Goal: Register for event/course

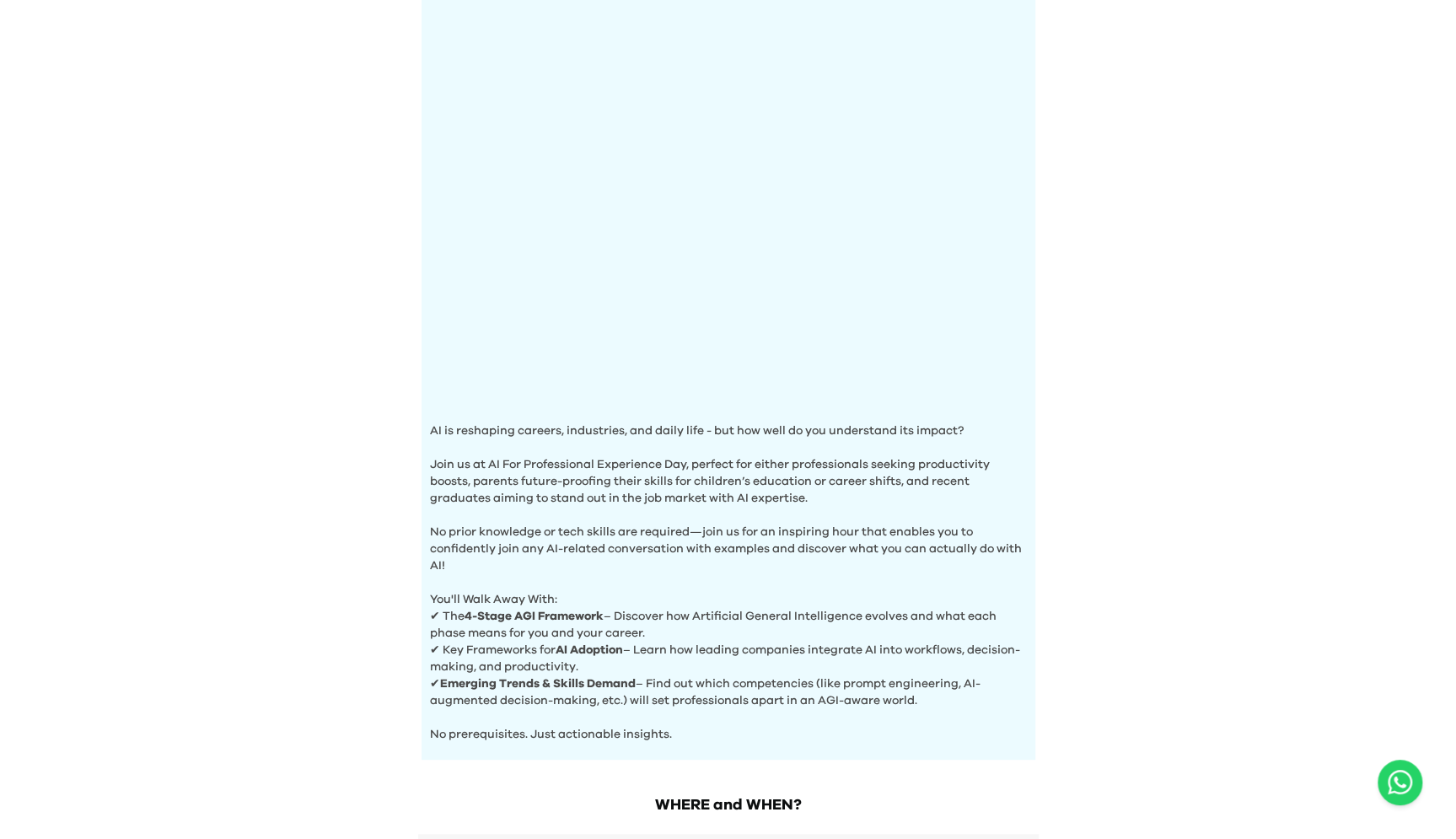
scroll to position [403, 0]
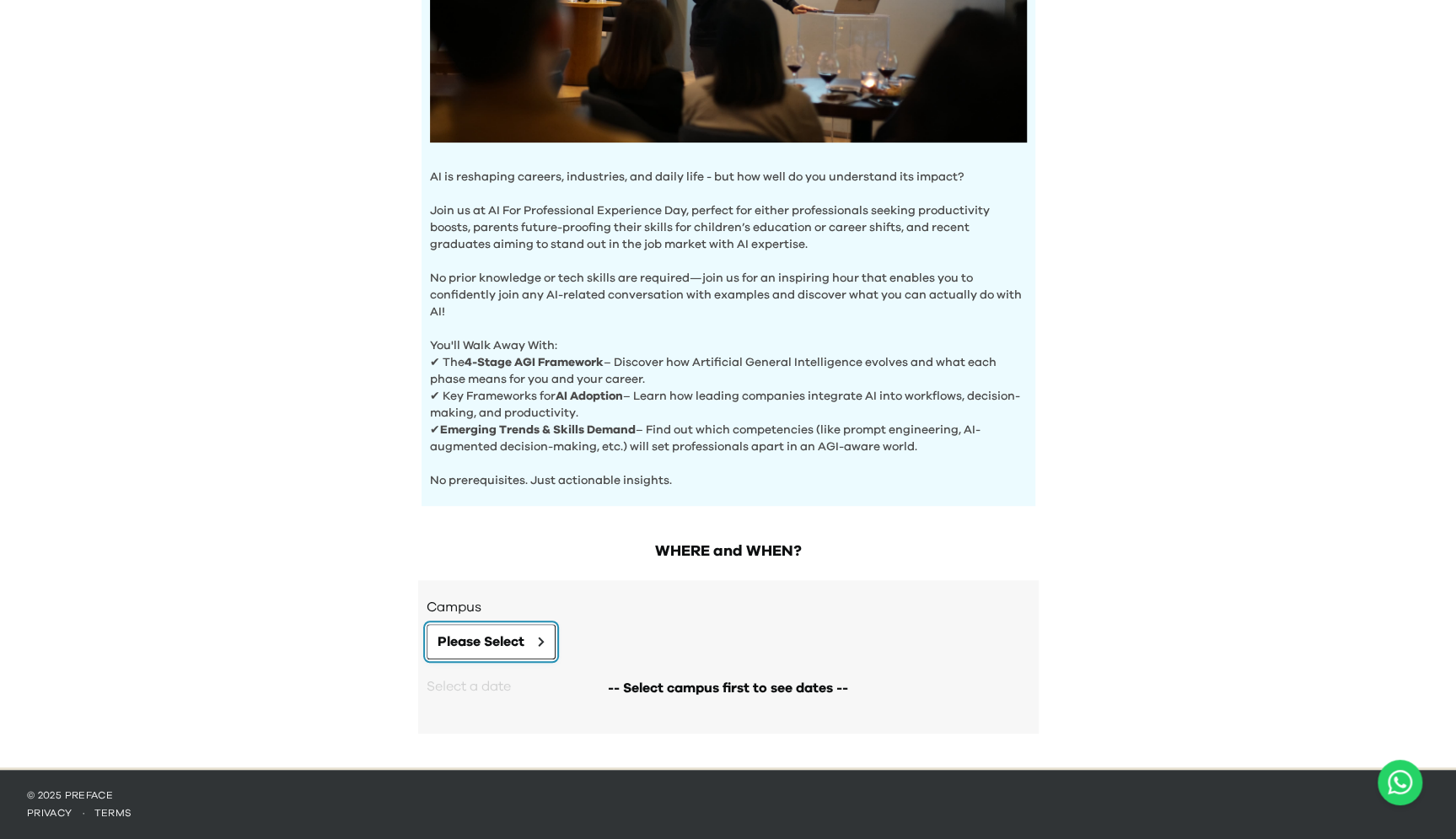
click at [450, 654] on button "Please Select" at bounding box center [491, 642] width 129 height 35
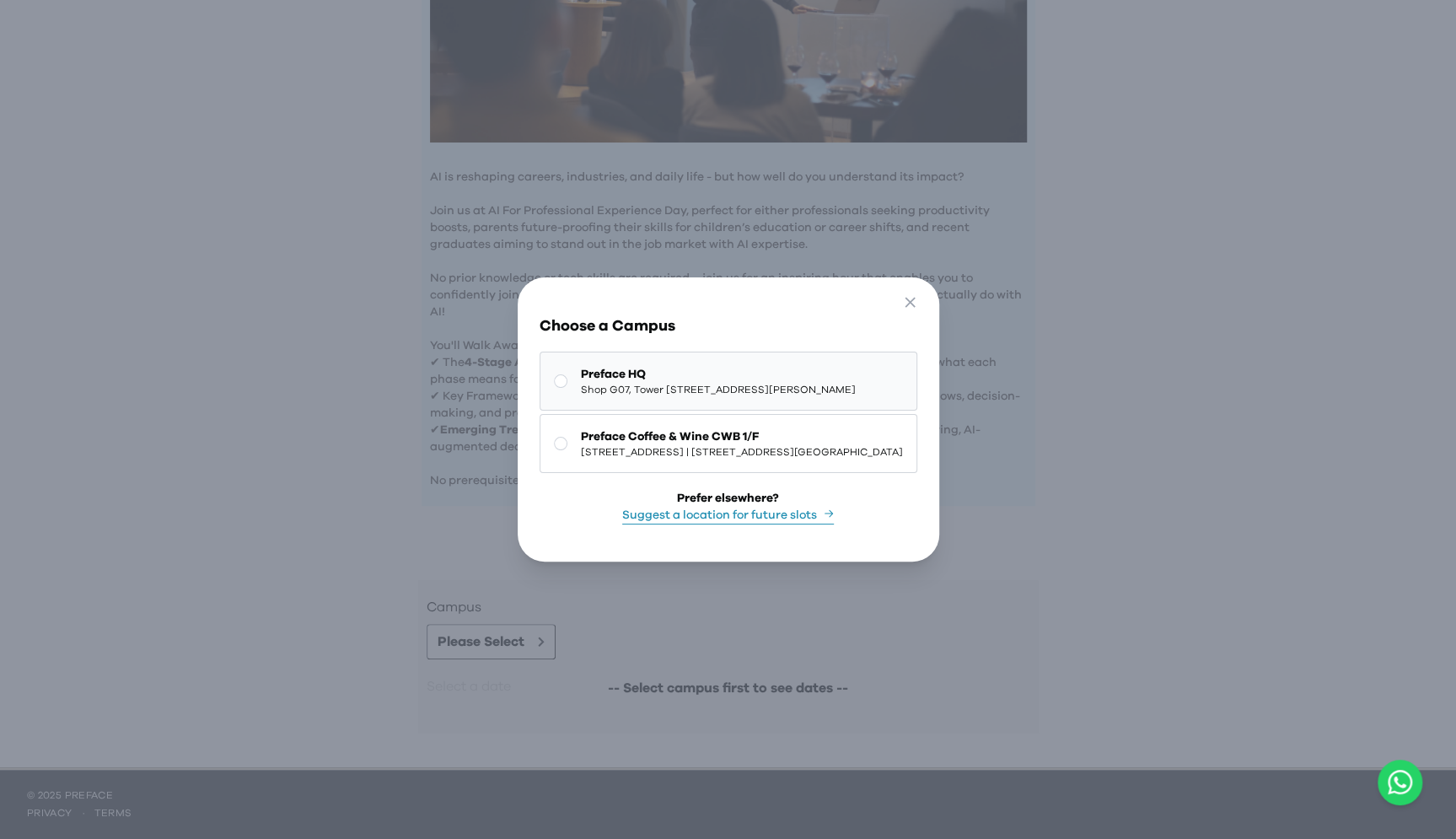
click at [598, 366] on span "Preface HQ" at bounding box center [718, 375] width 275 height 17
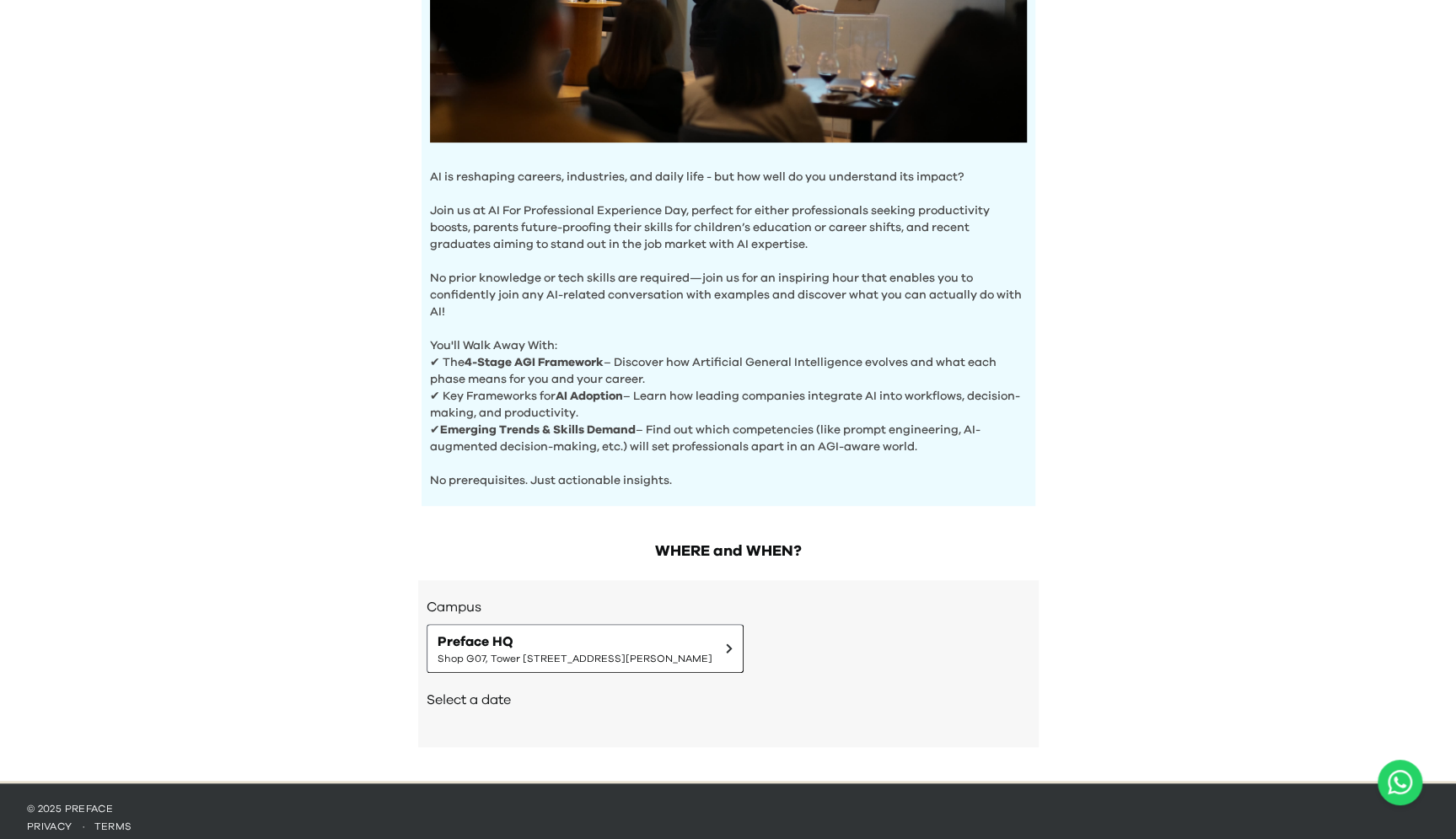
click at [487, 700] on h2 "Select a date" at bounding box center [728, 700] width 604 height 20
click at [594, 644] on span "Preface HQ" at bounding box center [575, 642] width 275 height 20
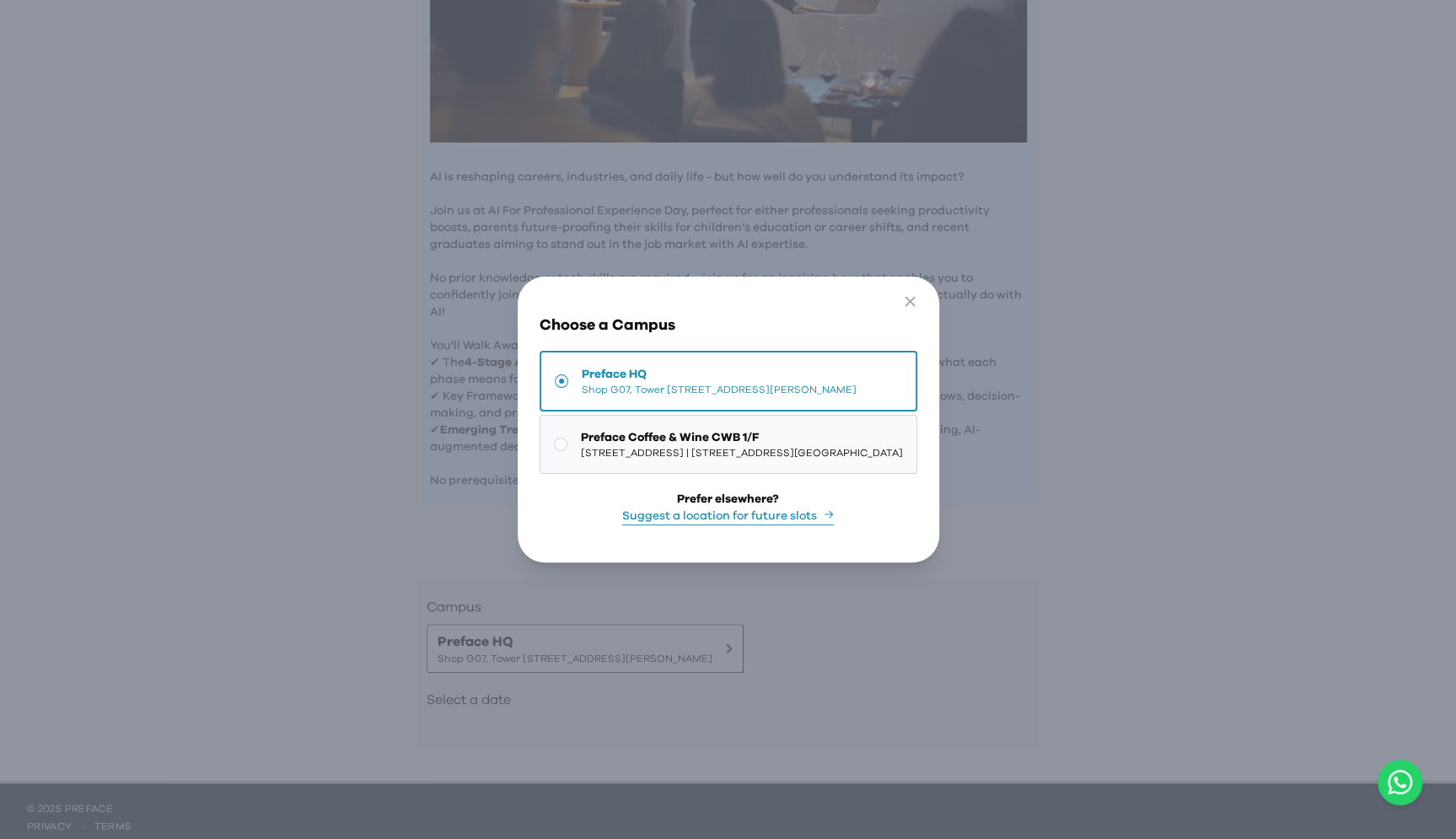
click at [675, 435] on span "Preface Coffee & Wine CWB 1/F" at bounding box center [741, 438] width 322 height 17
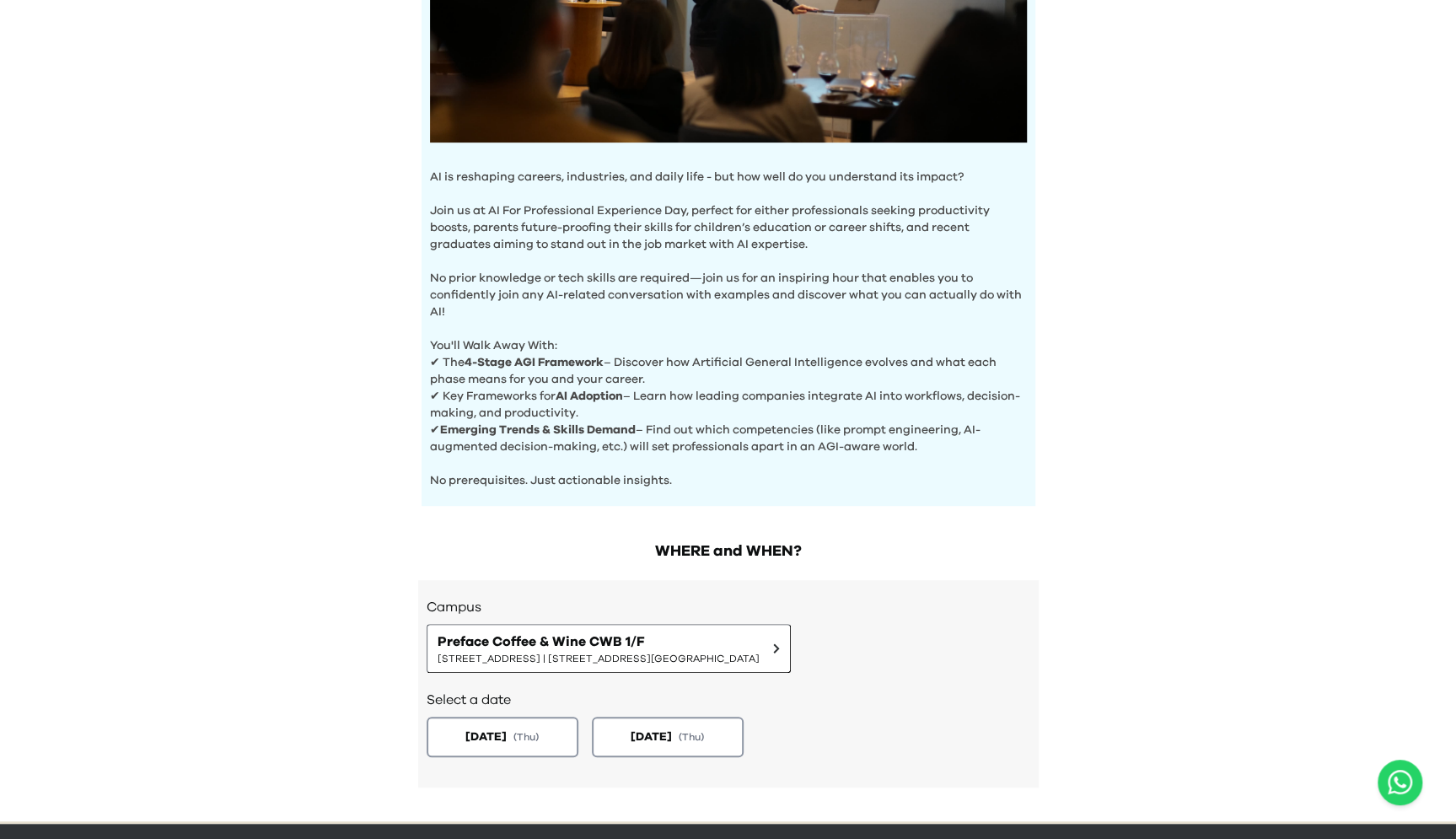
click at [1142, 218] on div "AI Experience Day AI is reshaping careers, industries, and daily life - but how…" at bounding box center [728, 209] width 1456 height 1225
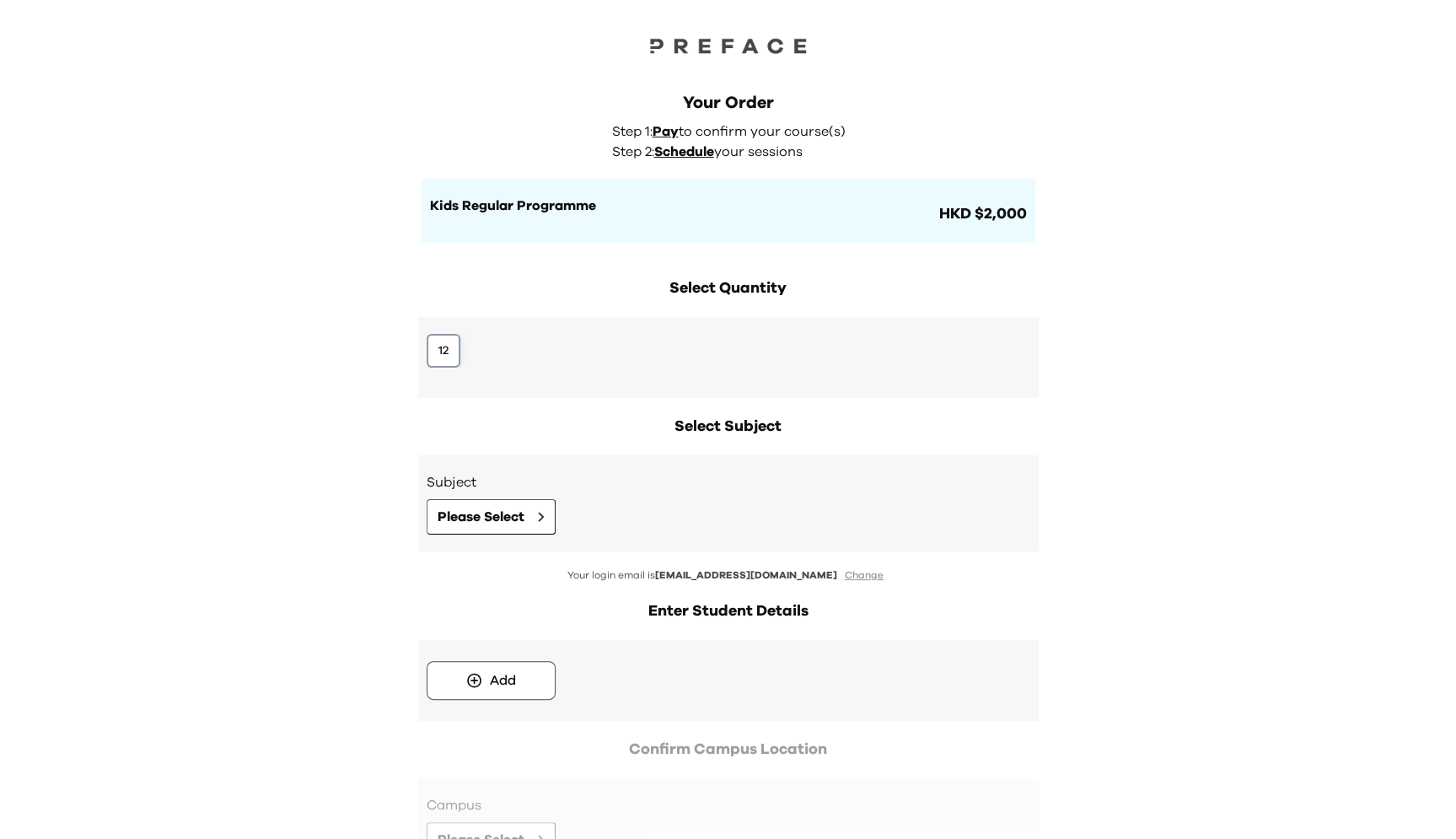
click at [453, 354] on button "12" at bounding box center [443, 350] width 33 height 33
click at [473, 515] on span "Please Select" at bounding box center [481, 516] width 87 height 20
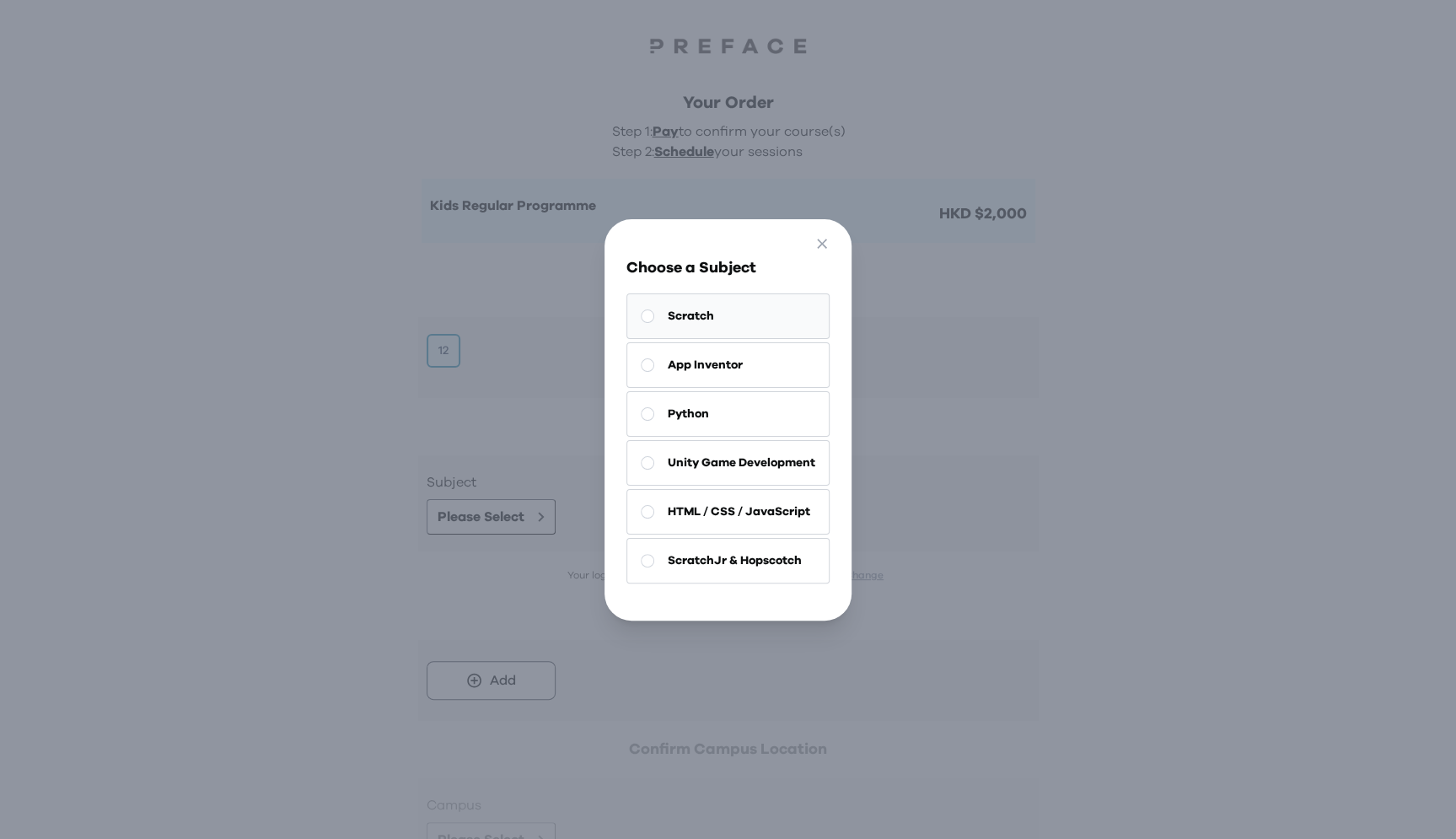
click at [757, 312] on button "Scratch" at bounding box center [727, 315] width 203 height 45
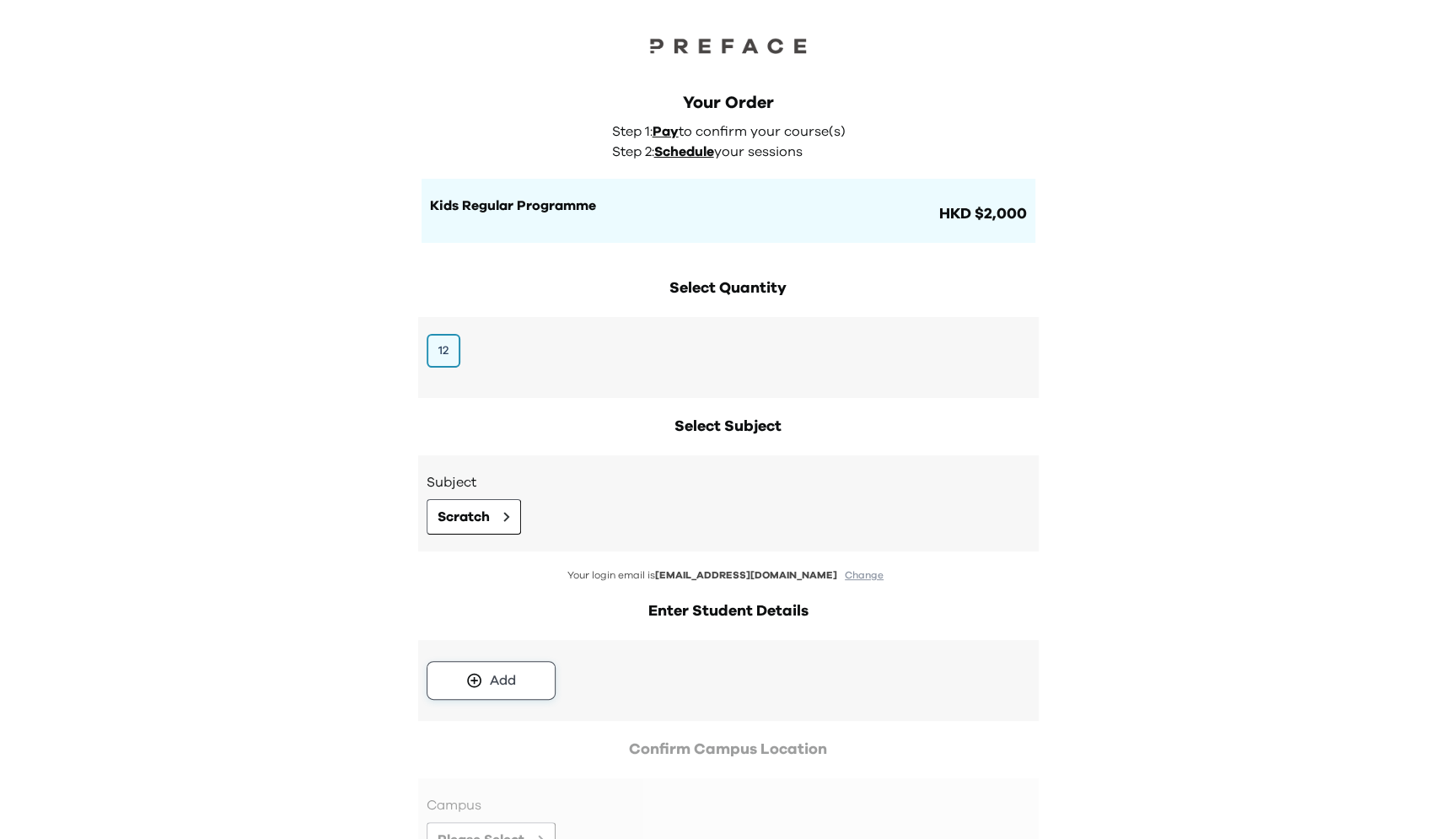
click at [450, 672] on button "Add" at bounding box center [491, 680] width 129 height 39
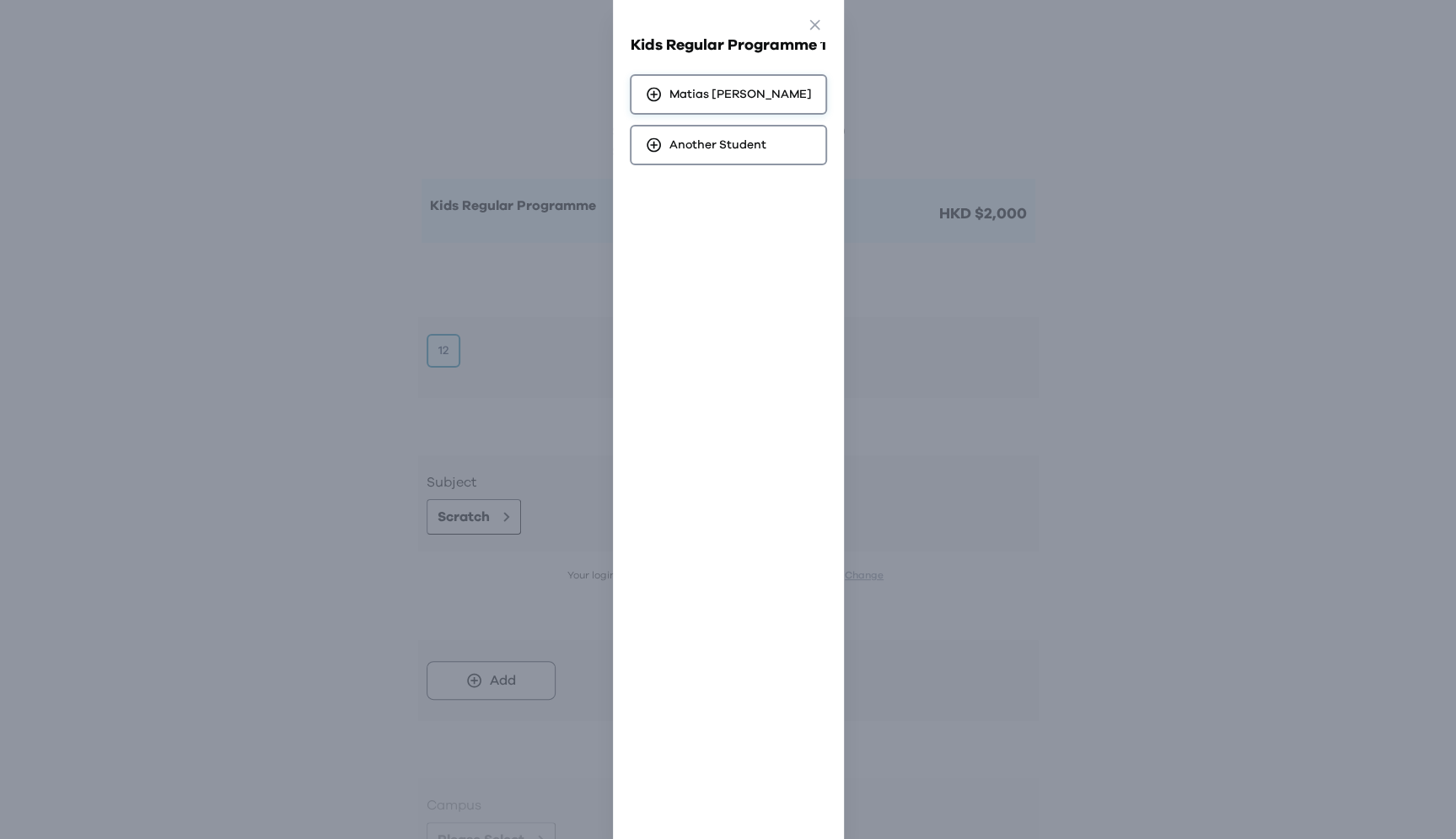
click at [768, 93] on div "Matias Lee" at bounding box center [728, 95] width 198 height 41
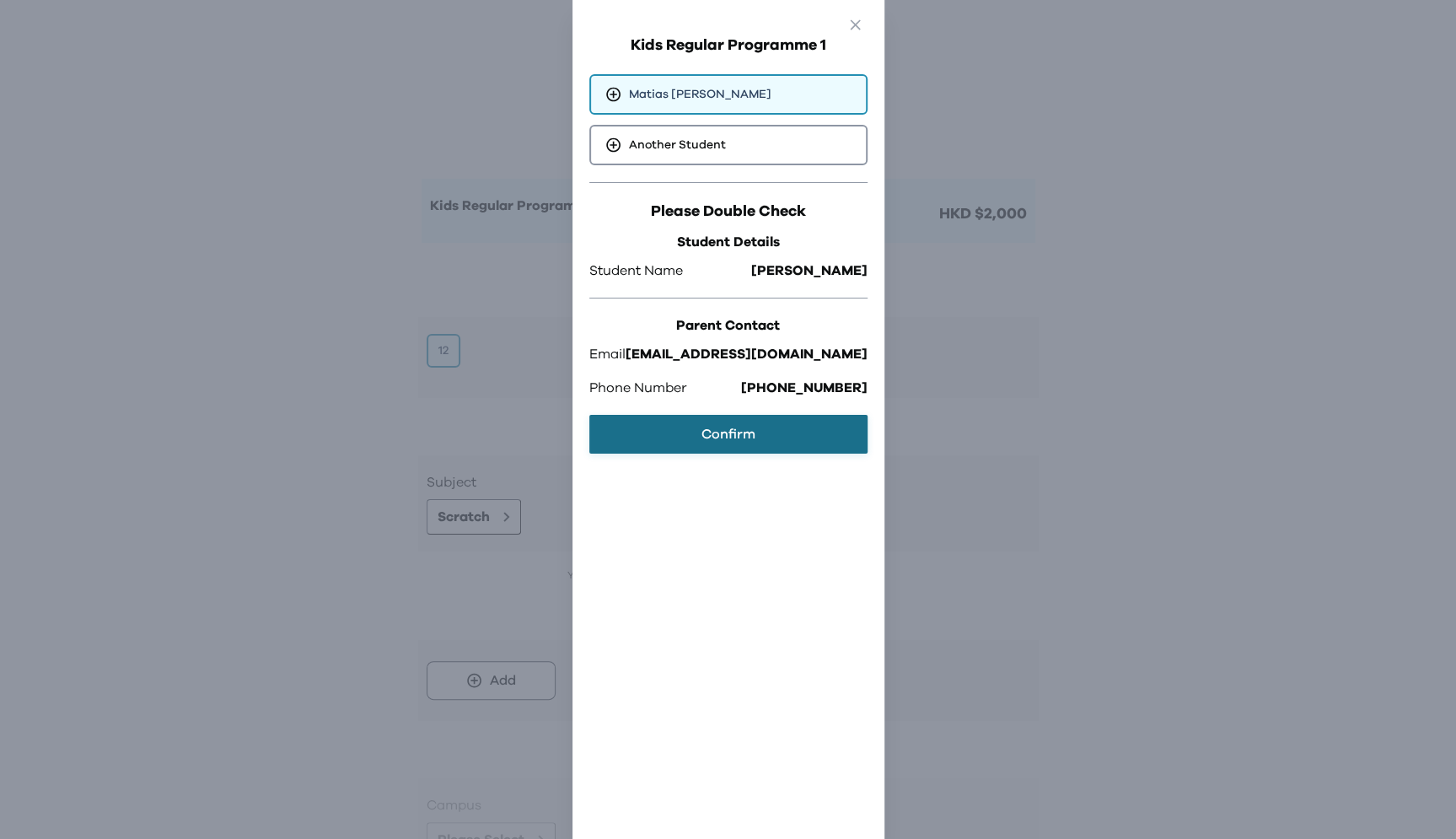
click at [695, 449] on button "Confirm" at bounding box center [728, 434] width 278 height 39
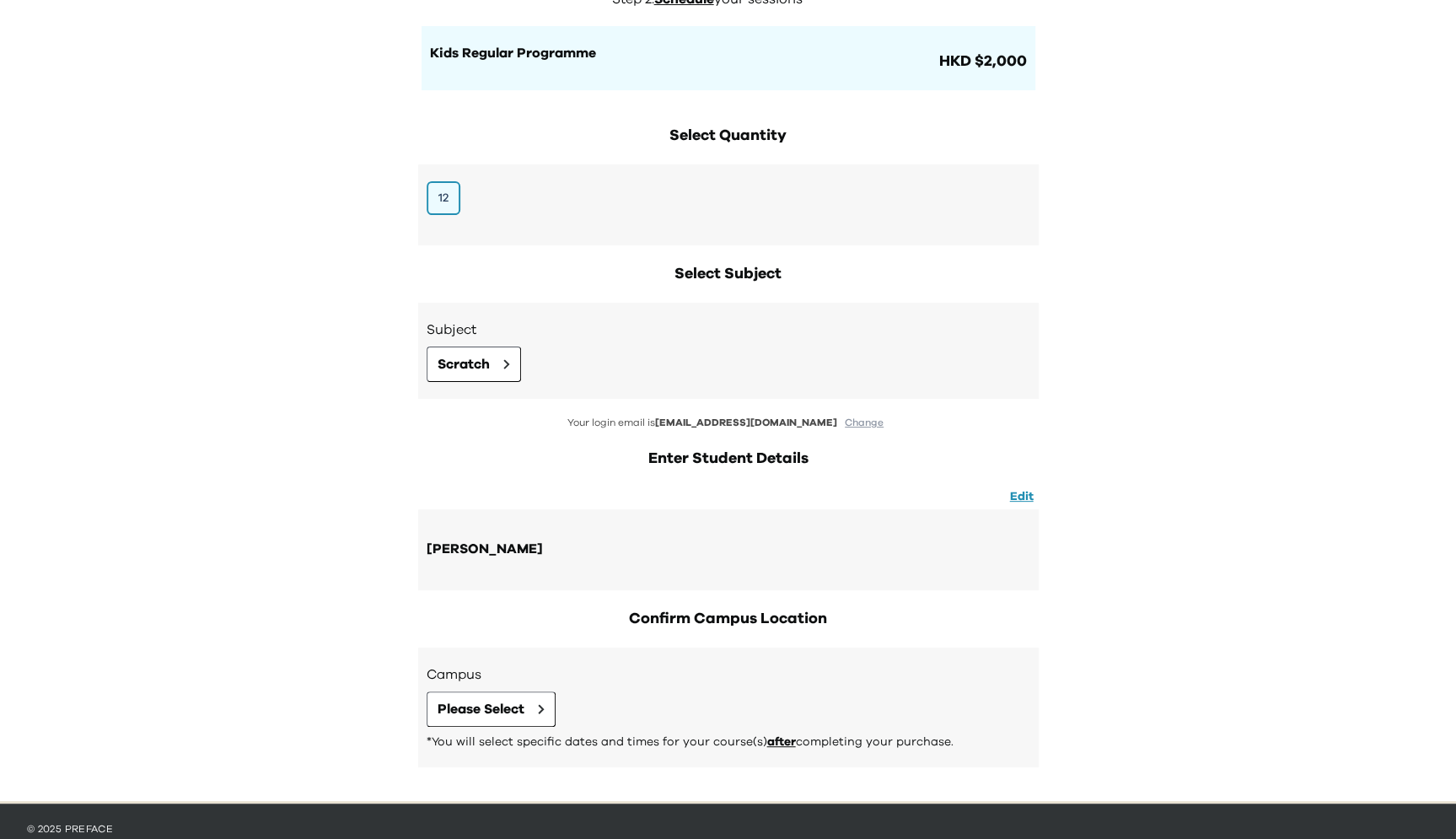
scroll to position [185, 0]
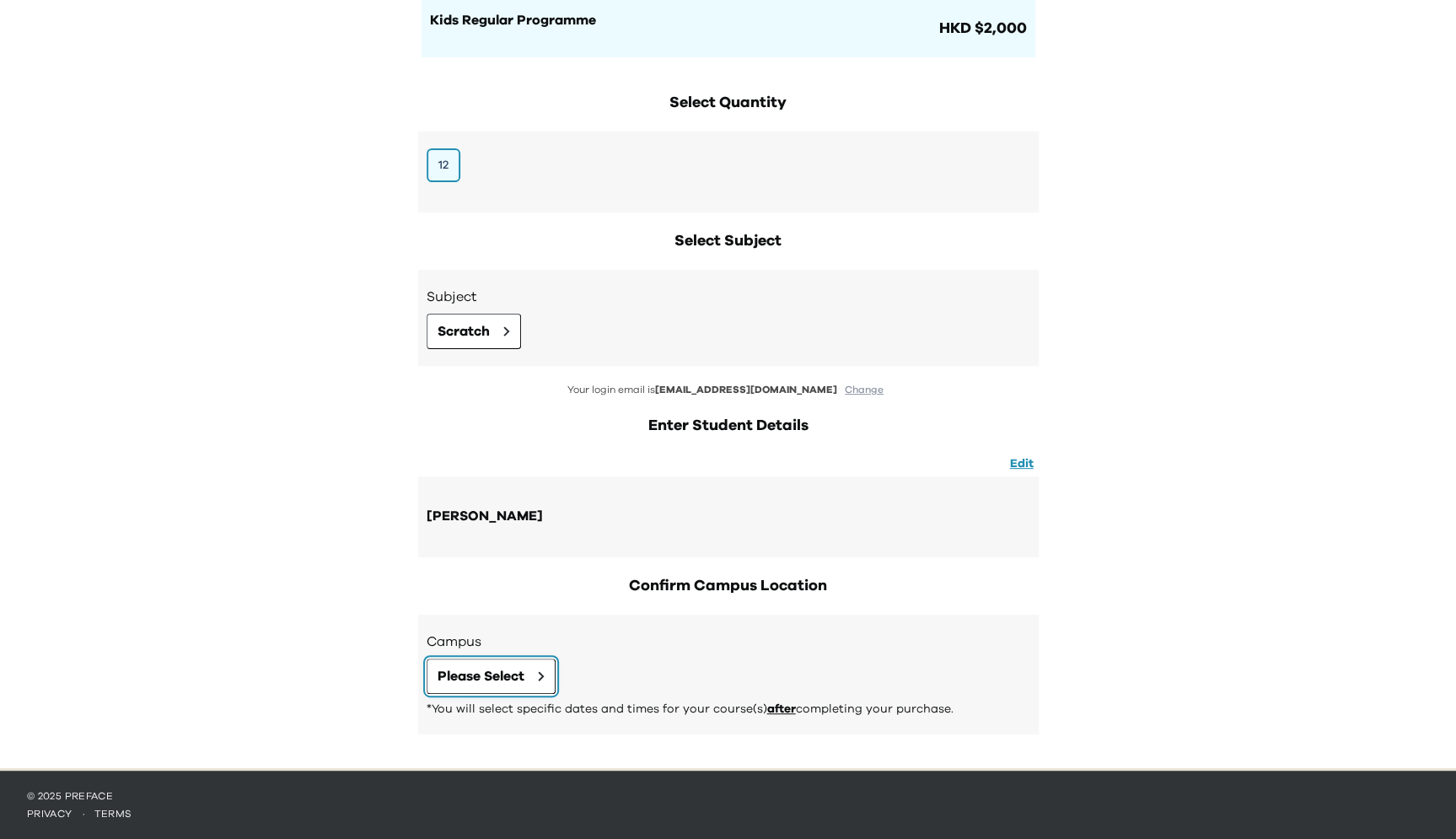
click at [464, 677] on span "Please Select" at bounding box center [481, 676] width 87 height 20
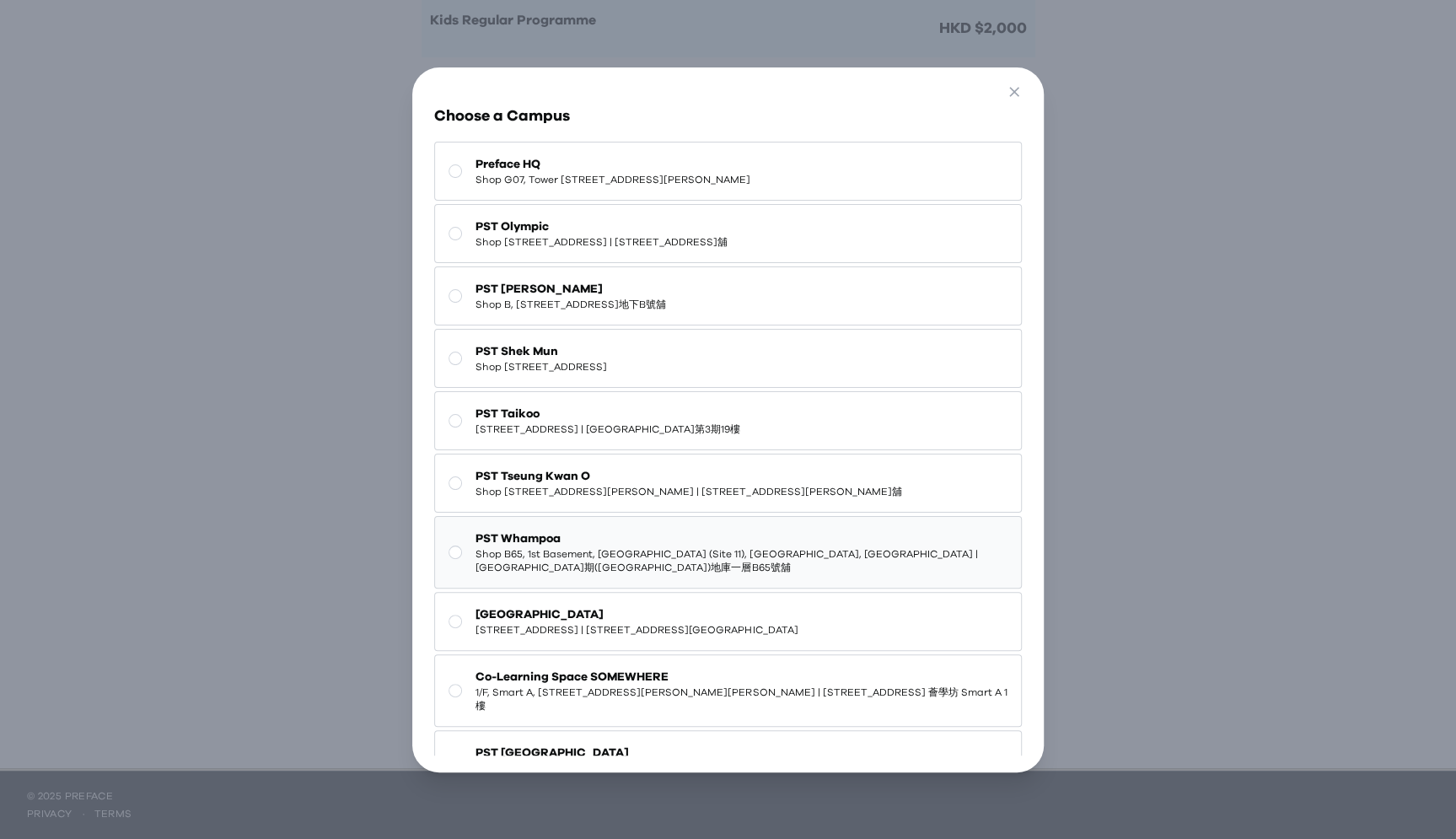
click at [669, 547] on span "Shop B65, 1st Basement, Treasure World (Site 11), Whampoa Garden, Hung Hom | 紅磡…" at bounding box center [741, 560] width 531 height 27
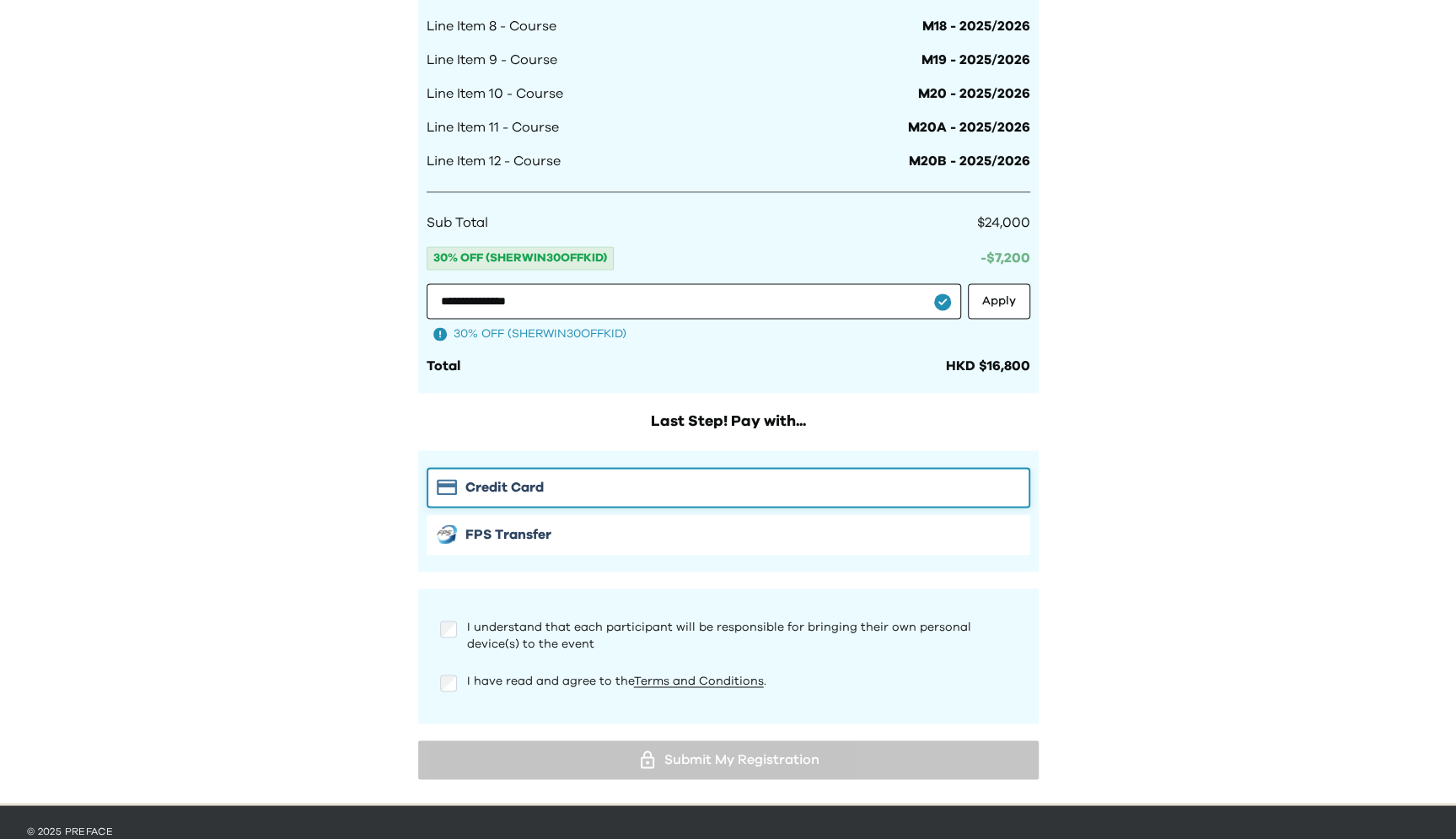
scroll to position [1443, 0]
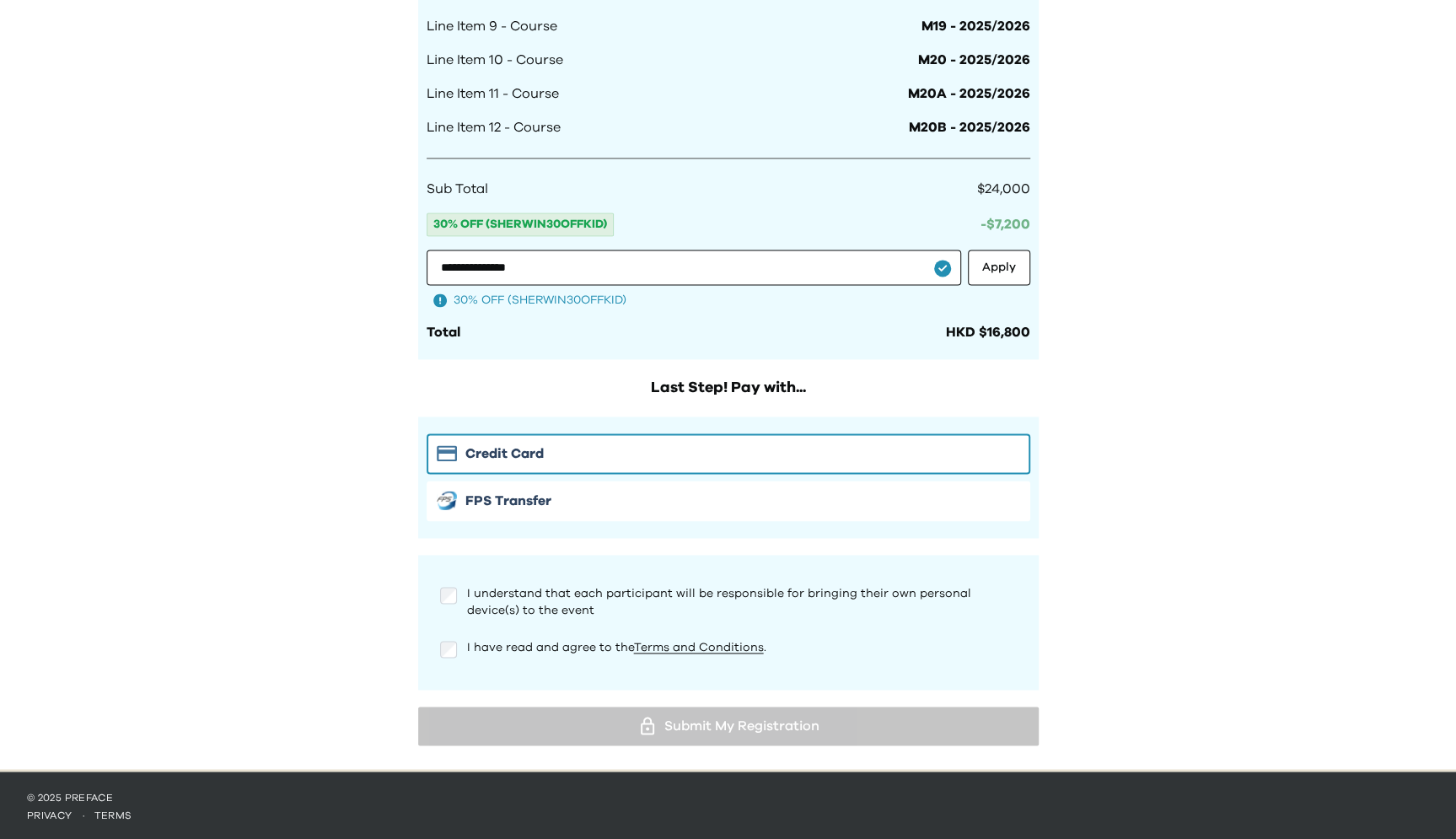
click at [497, 598] on p "I understand that each participant will be responsible for bringing their own p…" at bounding box center [742, 602] width 550 height 33
click at [472, 627] on div "I understand that each participant will be responsible for bringing their own p…" at bounding box center [728, 621] width 604 height 101
click at [467, 642] on span "I have read and agree to the Terms and Conditions ." at bounding box center [617, 647] width 300 height 12
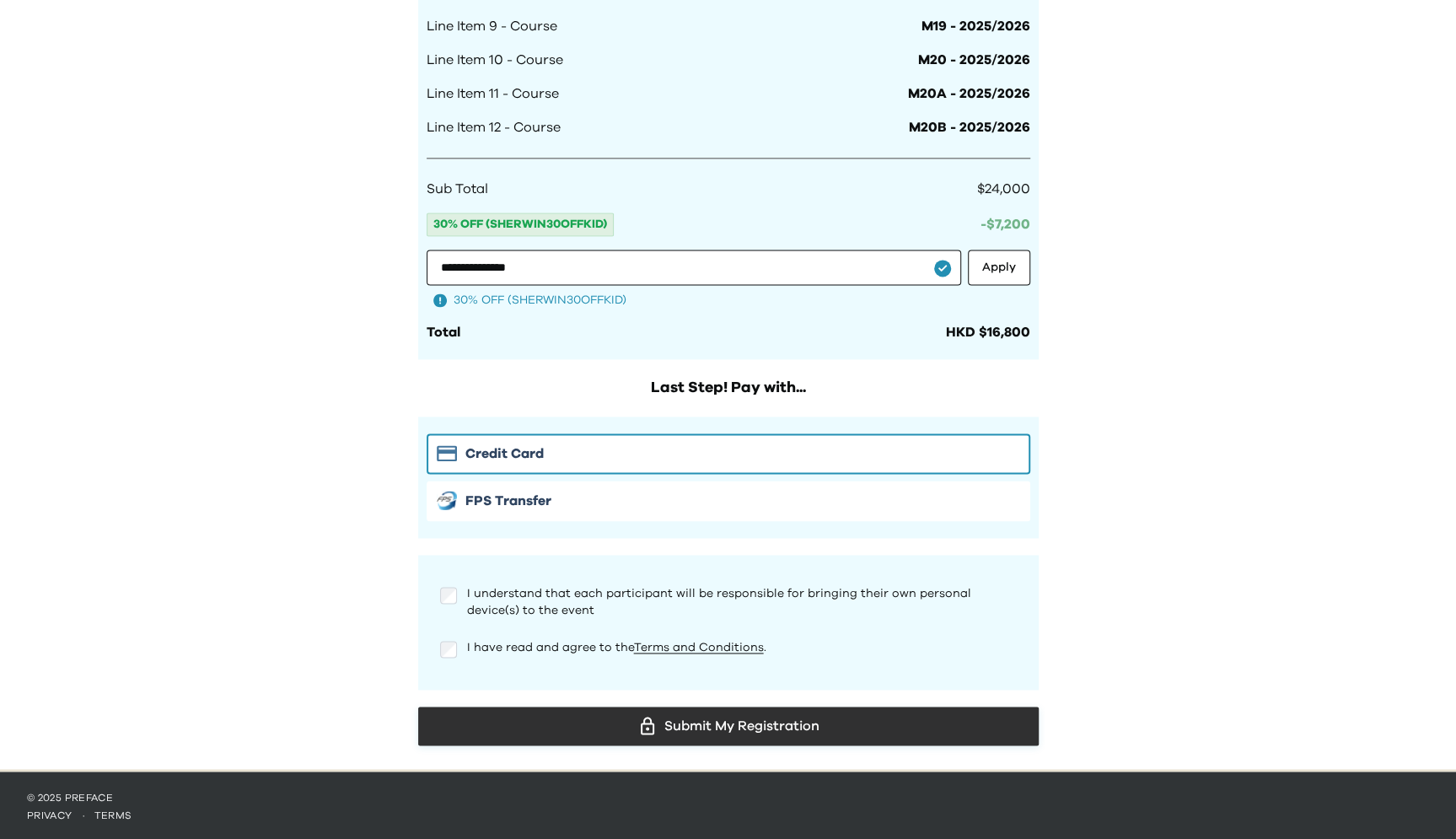
click at [693, 729] on div "Submit My Registration" at bounding box center [728, 725] width 594 height 25
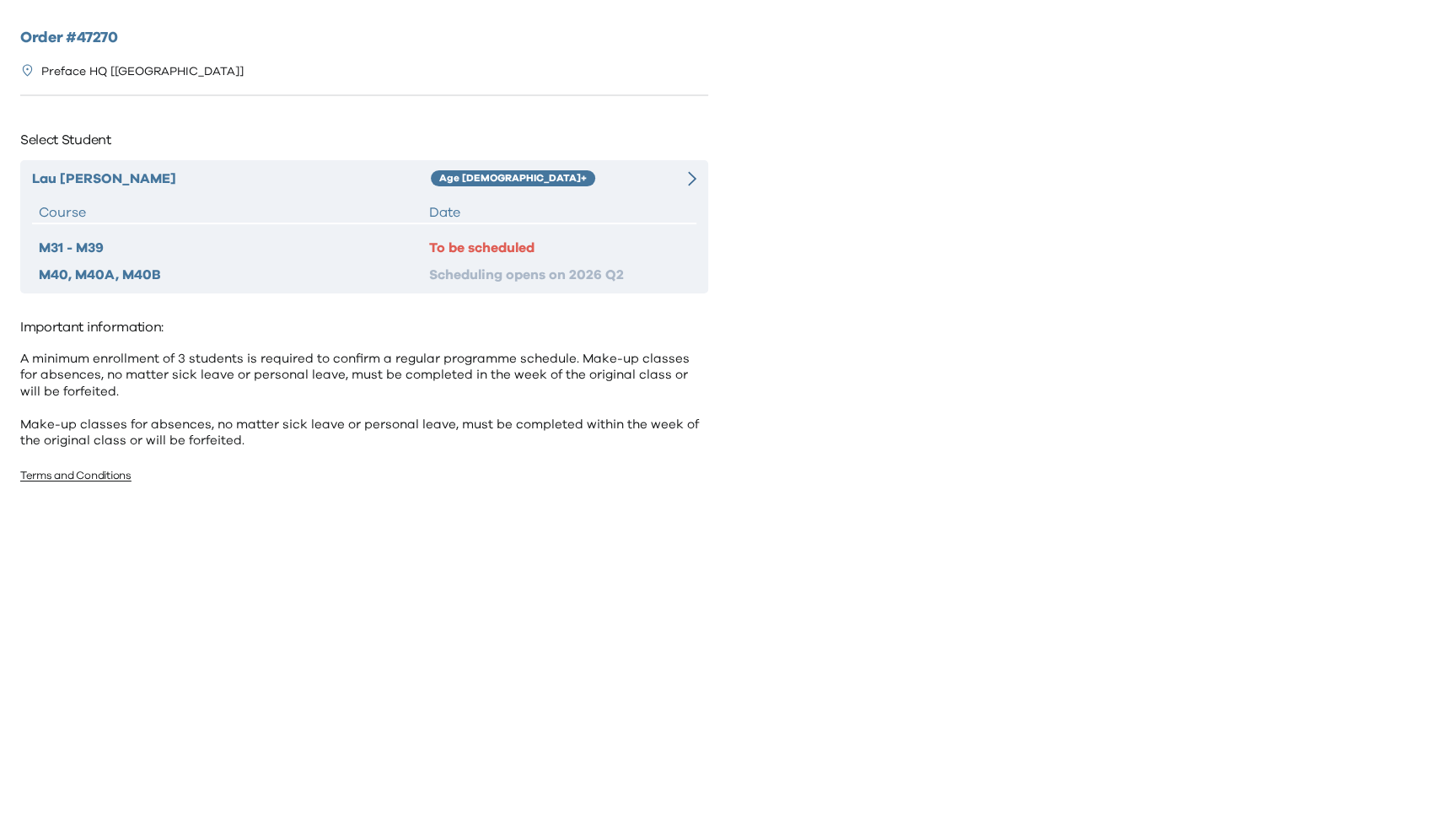
click at [679, 180] on div at bounding box center [679, 179] width 32 height 20
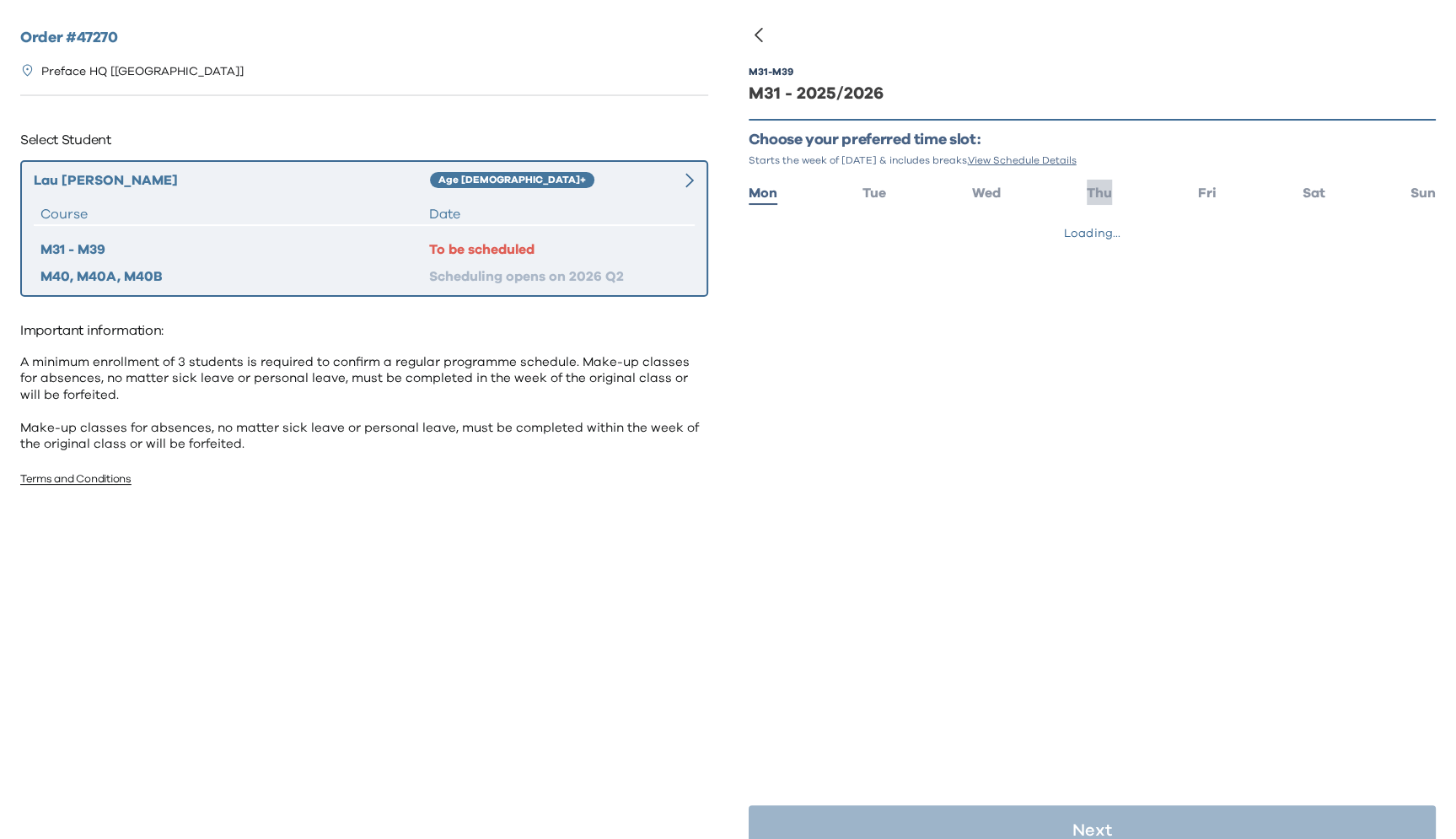
click at [1104, 194] on span "Thu" at bounding box center [1099, 193] width 25 height 14
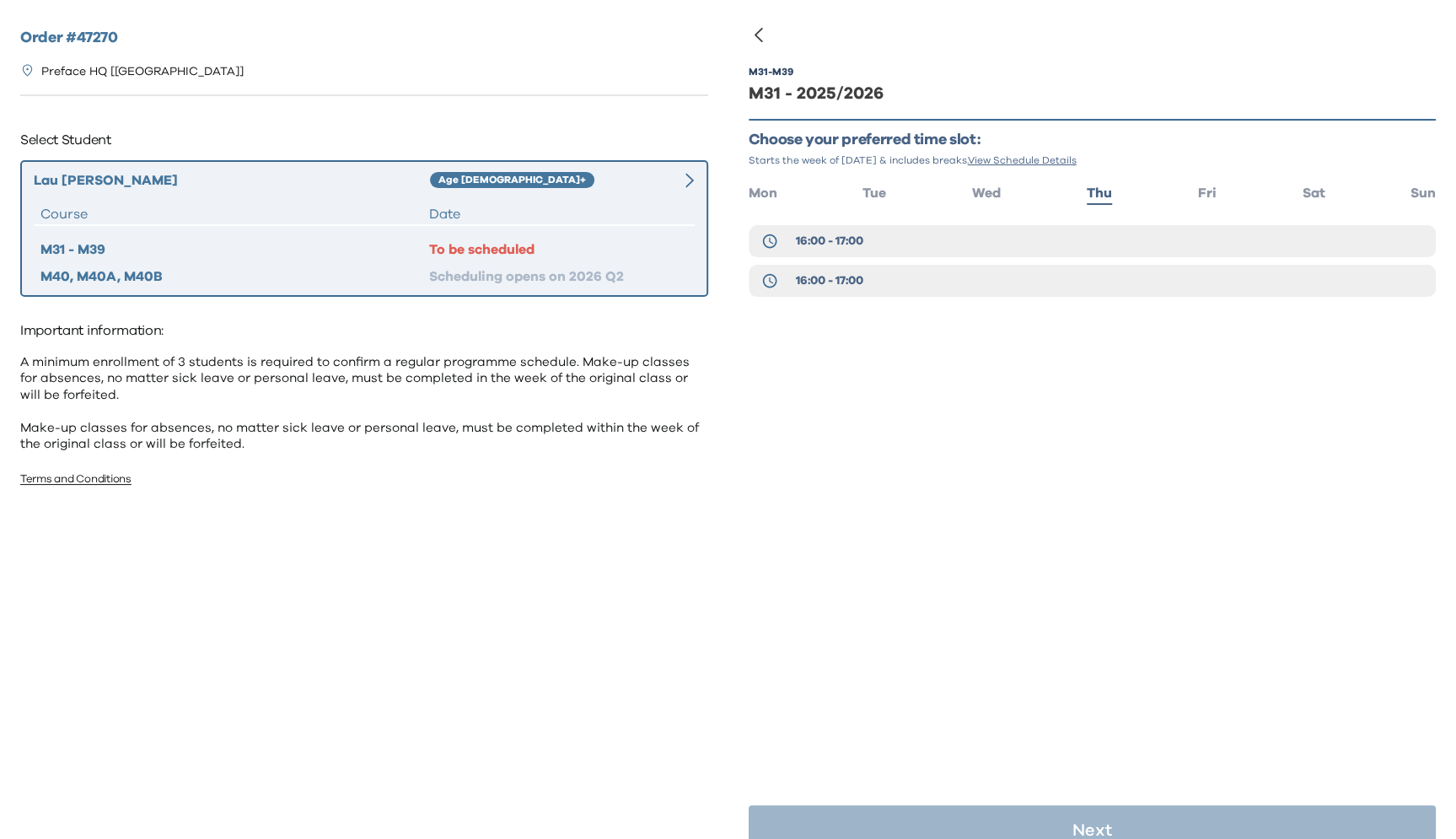
click at [600, 673] on div "Order # 47270 Preface HQ [Causeway Bay] Select Student [PERSON_NAME] Long Age […" at bounding box center [364, 412] width 728 height 823
